Goal: Task Accomplishment & Management: Manage account settings

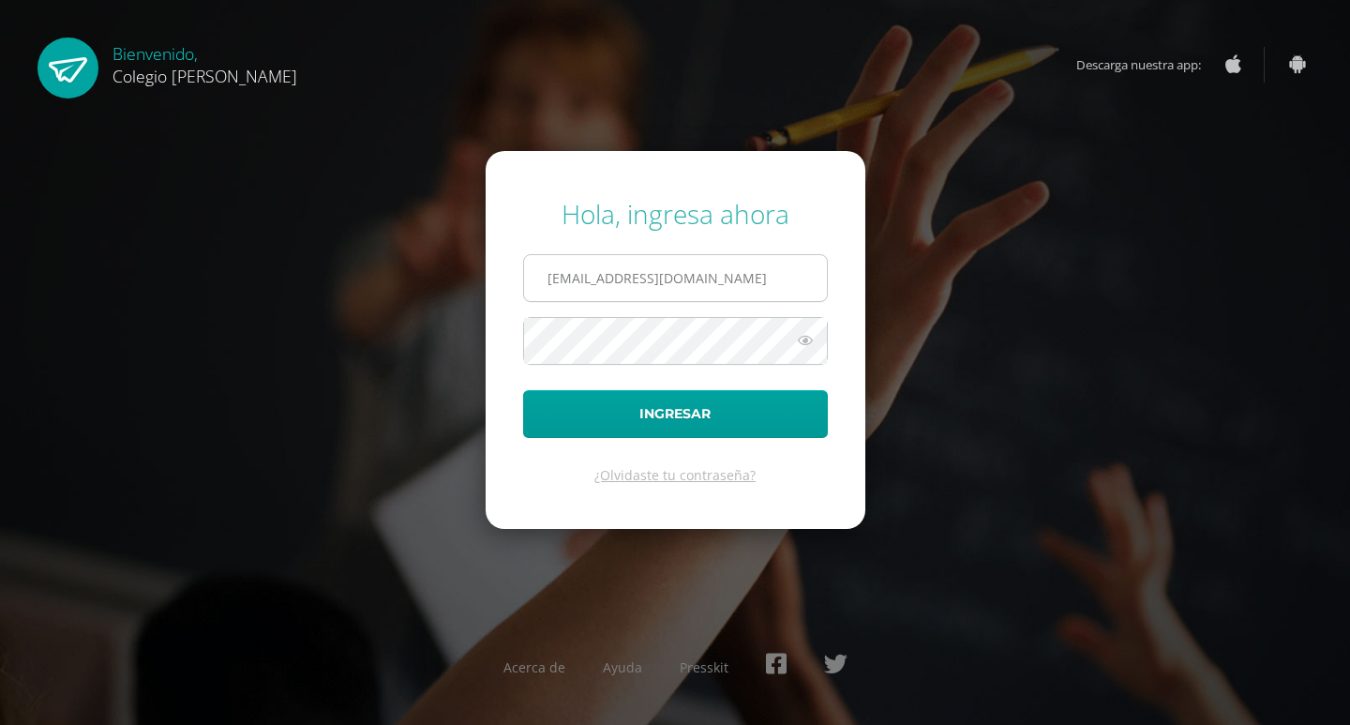
click at [791, 274] on input "[EMAIL_ADDRESS][DOMAIN_NAME]" at bounding box center [675, 278] width 303 height 46
type input "[EMAIL_ADDRESS][DOMAIN_NAME]"
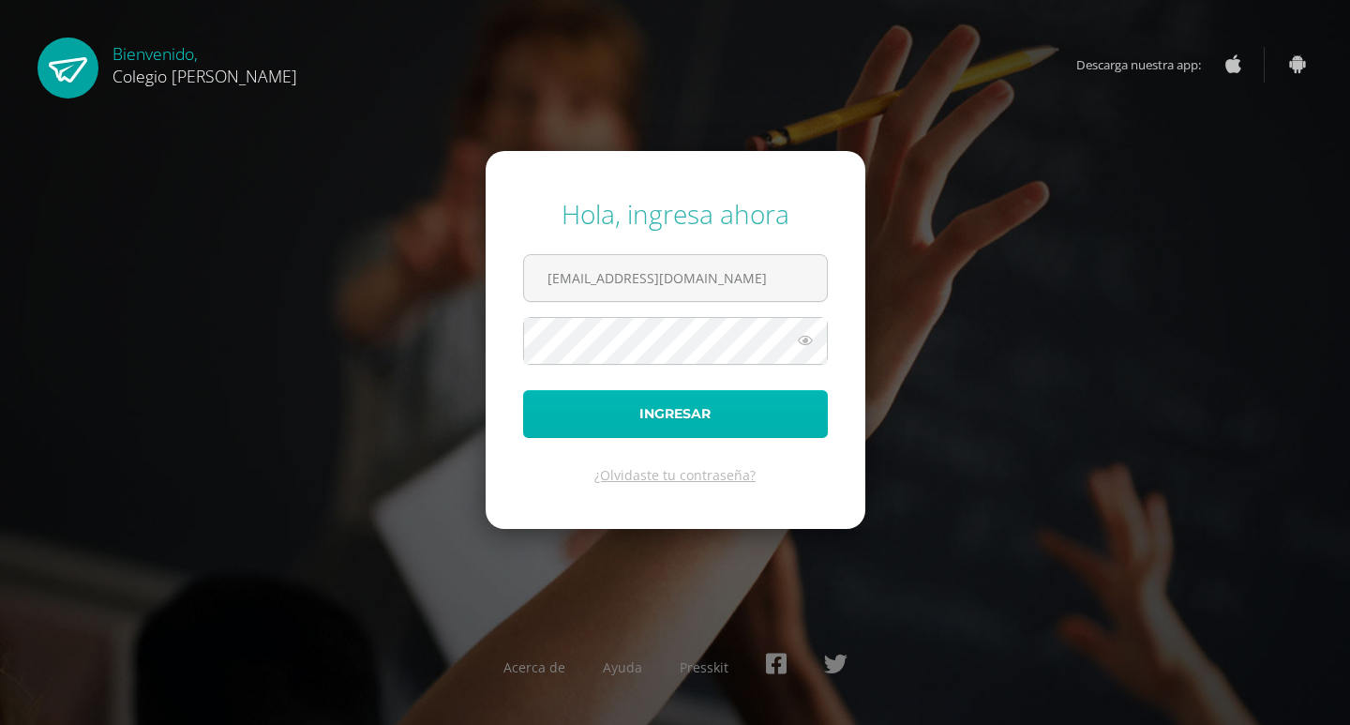
click at [785, 414] on button "Ingresar" at bounding box center [675, 414] width 305 height 48
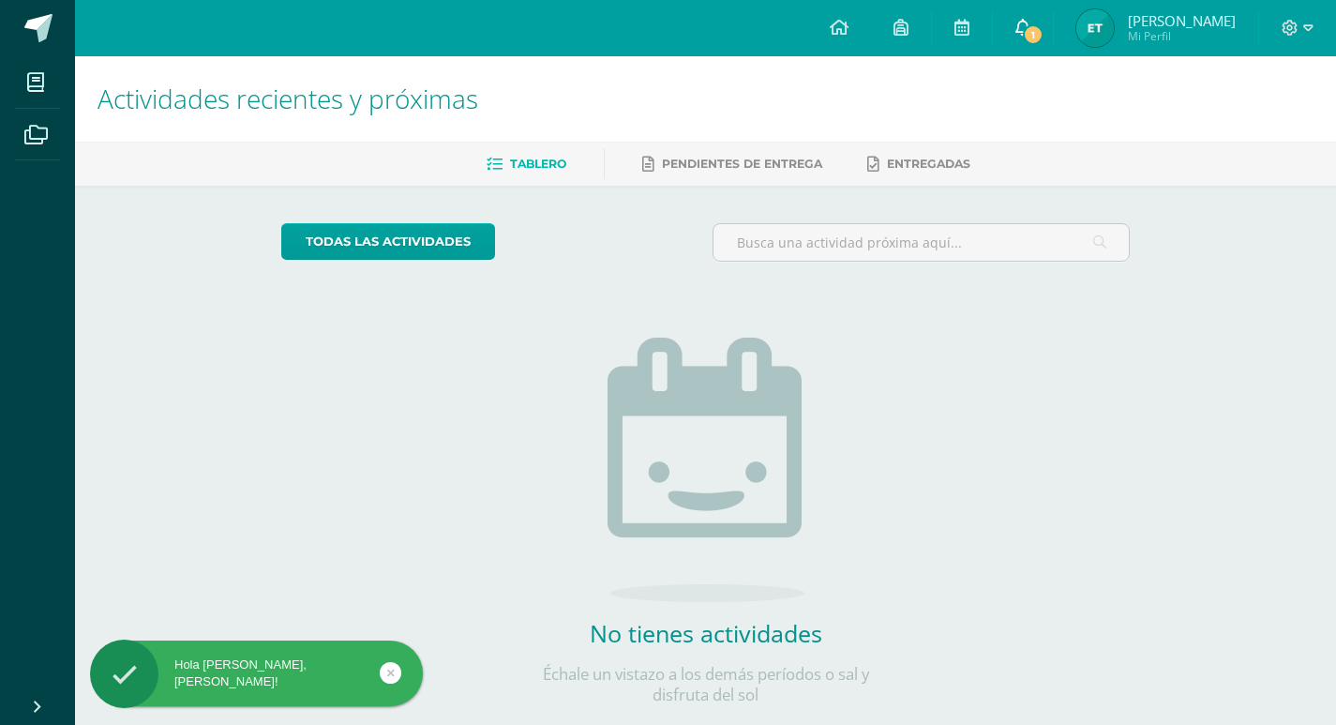
click at [1047, 27] on link "1" at bounding box center [1023, 28] width 60 height 56
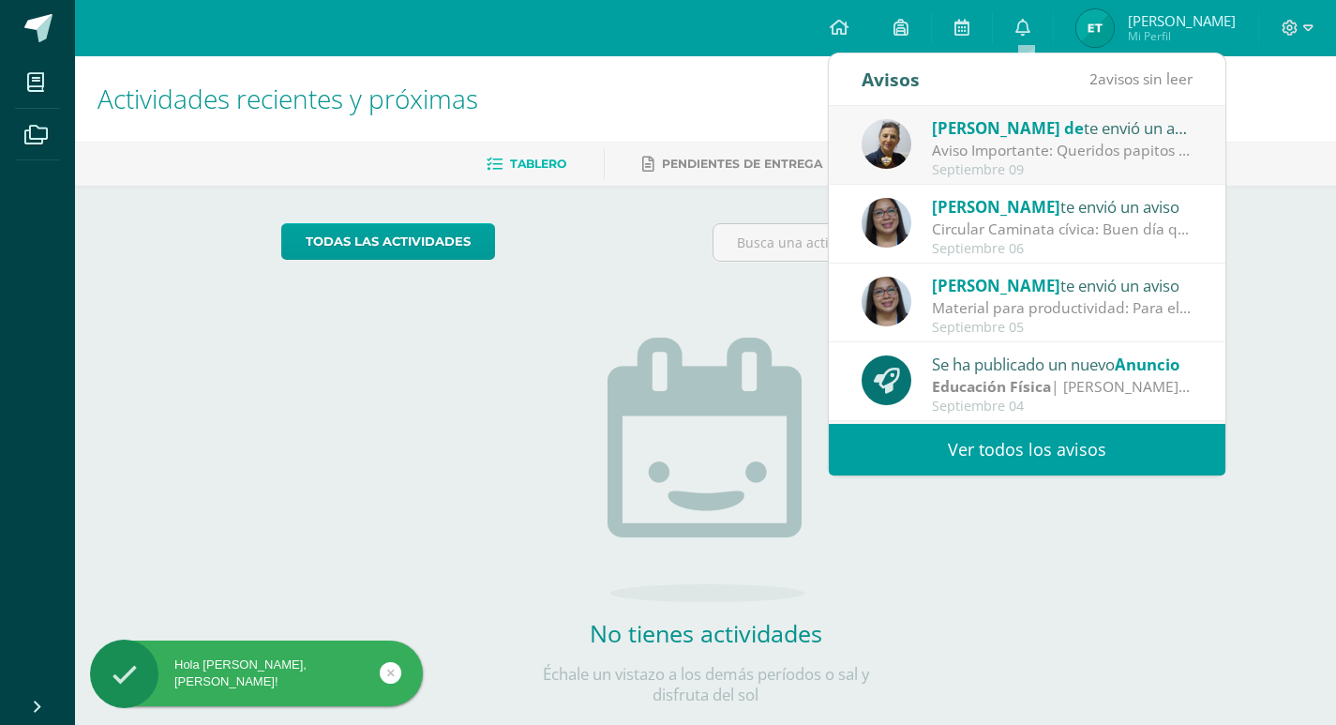
drag, startPoint x: 1007, startPoint y: 162, endPoint x: 999, endPoint y: 134, distance: 29.4
click at [1000, 140] on div "[PERSON_NAME] de te envió un aviso Aviso Importante: Queridos papitos por este …" at bounding box center [1027, 146] width 331 height 62
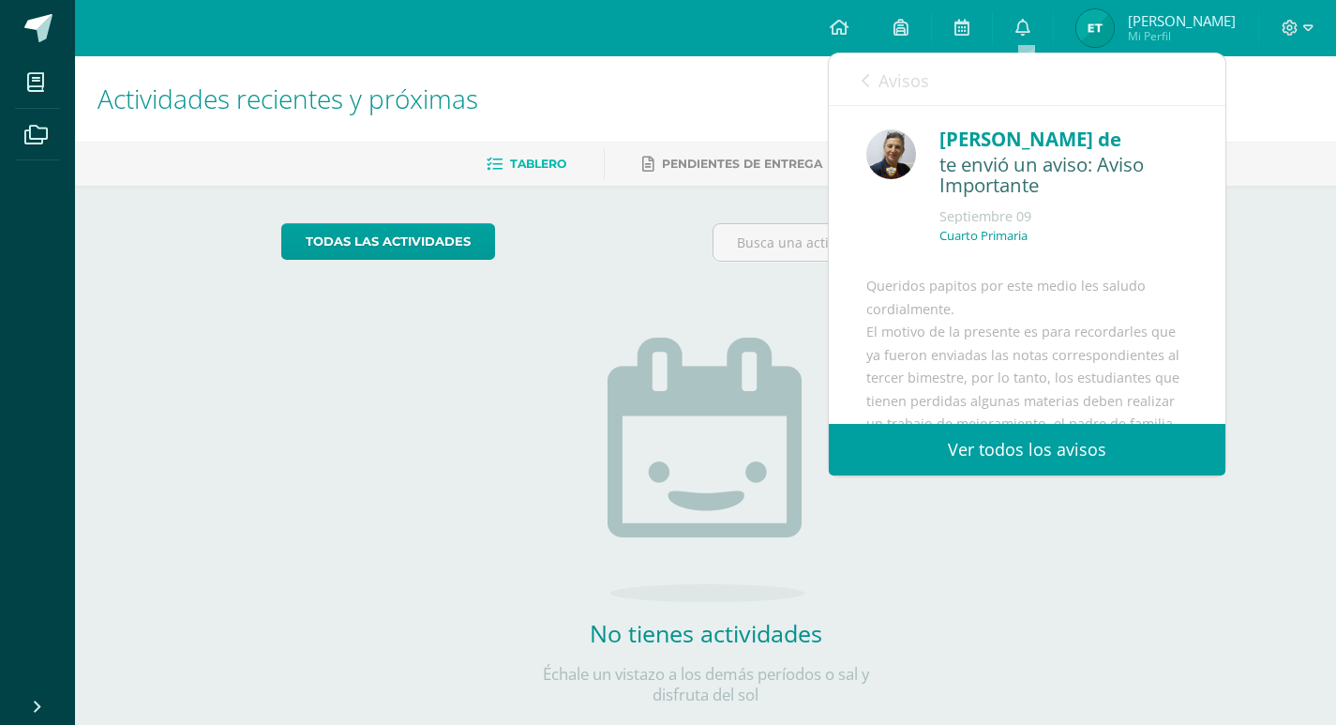
click at [731, 310] on div "No tienes actividades Échale un vistazo a los demás períodos o sal y disfruta d…" at bounding box center [706, 491] width 375 height 429
